Goal: Obtain resource: Obtain resource

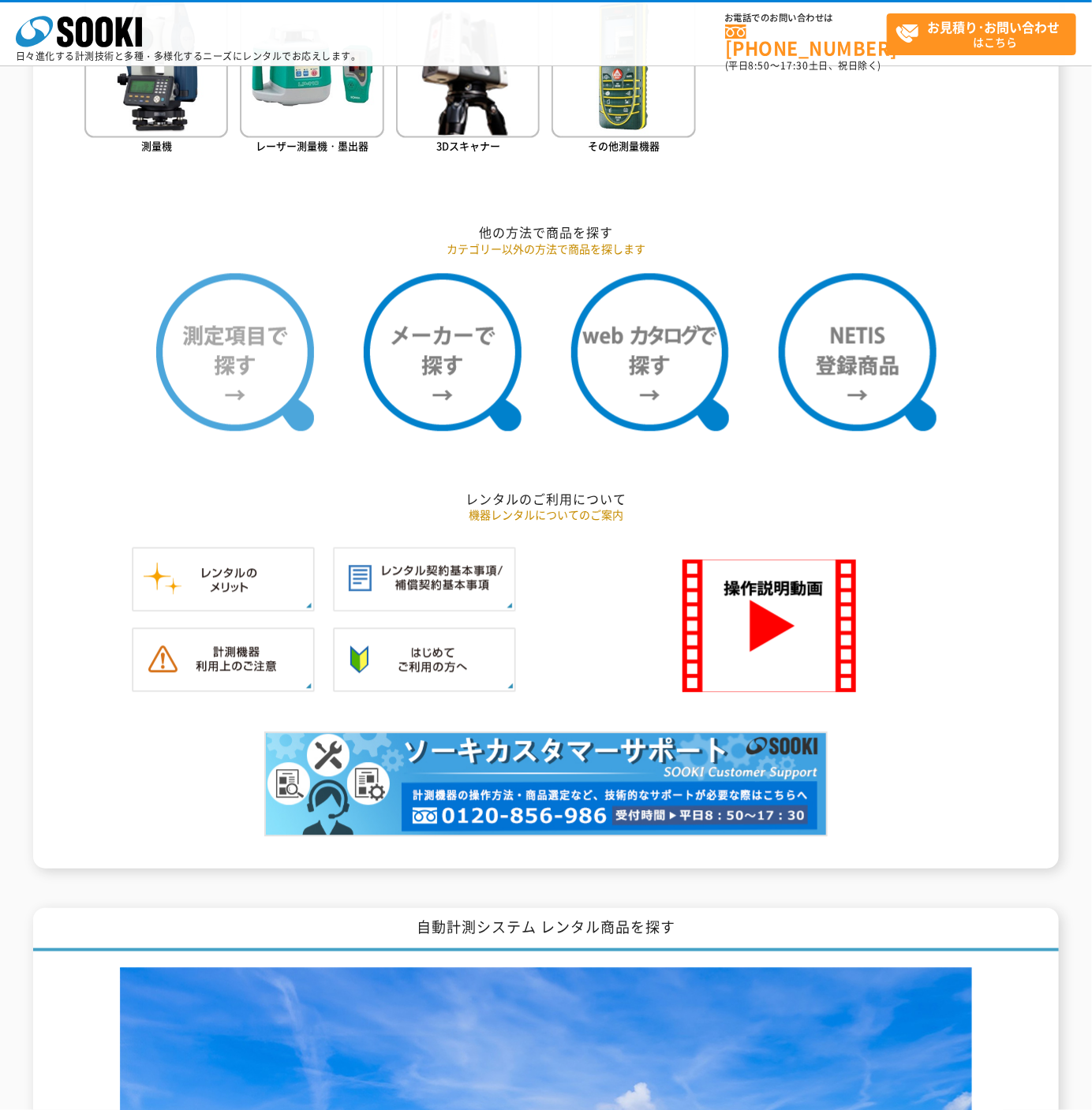
click at [227, 358] on img at bounding box center [235, 353] width 157 height 157
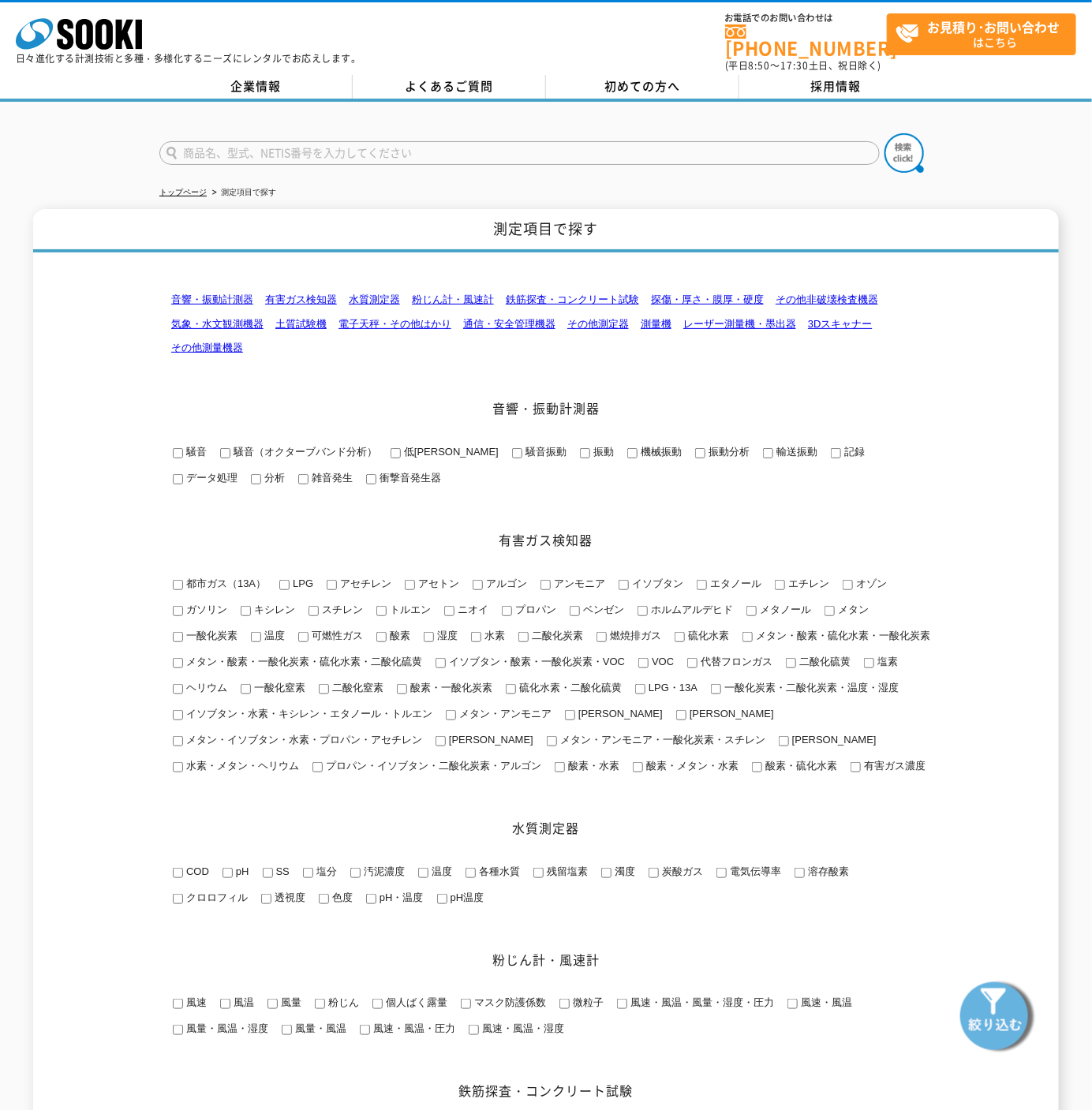
type input "商品名、型式、NETIS番号を入力してください"
click at [410, 580] on input "アセトン" at bounding box center [410, 585] width 11 height 11
checkbox input "true"
click at [997, 1018] on img at bounding box center [997, 1015] width 79 height 79
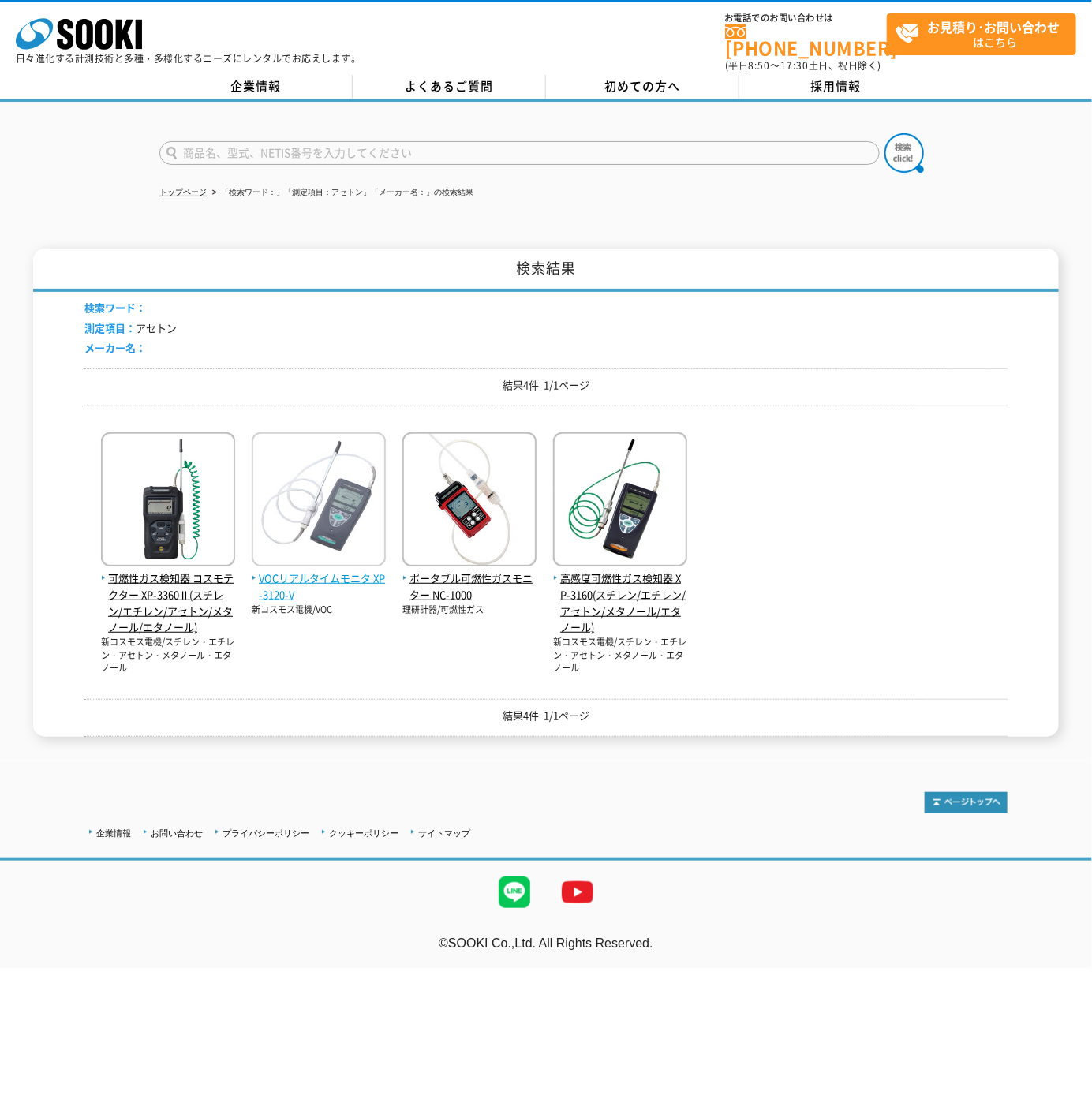
click at [347, 467] on img at bounding box center [319, 501] width 134 height 138
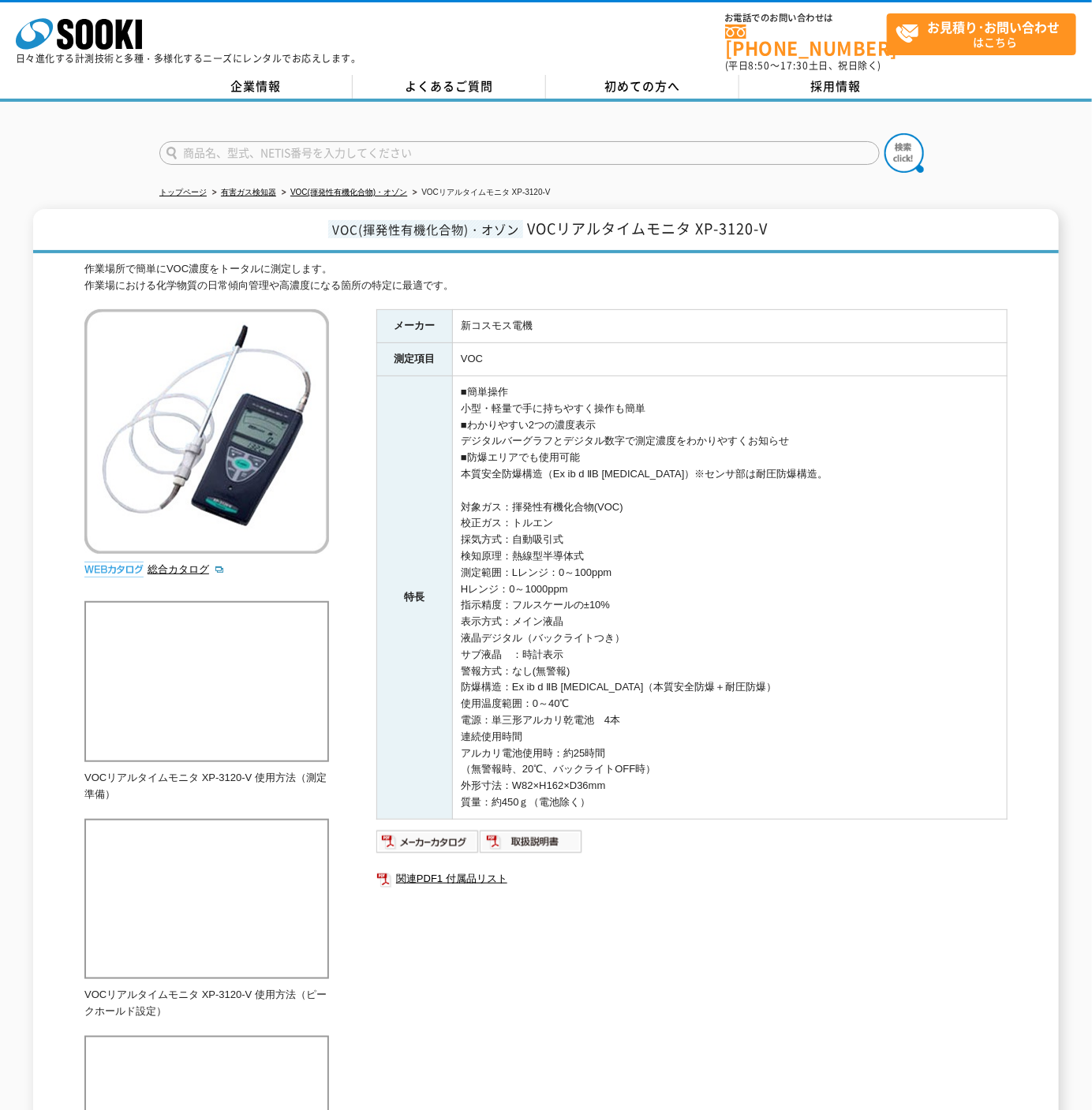
click at [802, 660] on td "■簡単操作 小型・軽量で手に持ちやすく操作も簡単 ■わかりやすい2つの濃度表示 デジタルバーグラフとデジタル数字で測定濃度をわかりやすくお知らせ ■防爆エリア…" at bounding box center [730, 597] width 555 height 443
